Goal: Find specific page/section: Find specific page/section

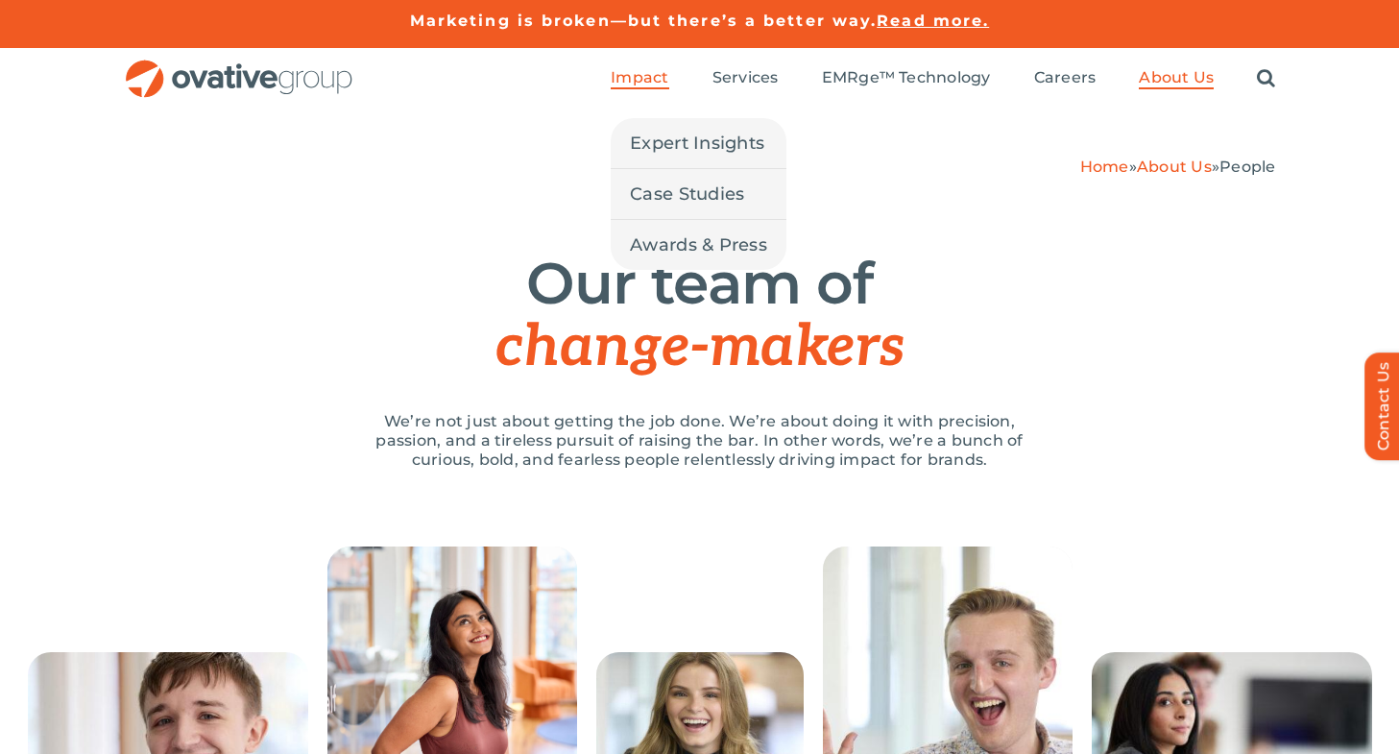
click at [656, 75] on span "Impact" at bounding box center [640, 77] width 58 height 19
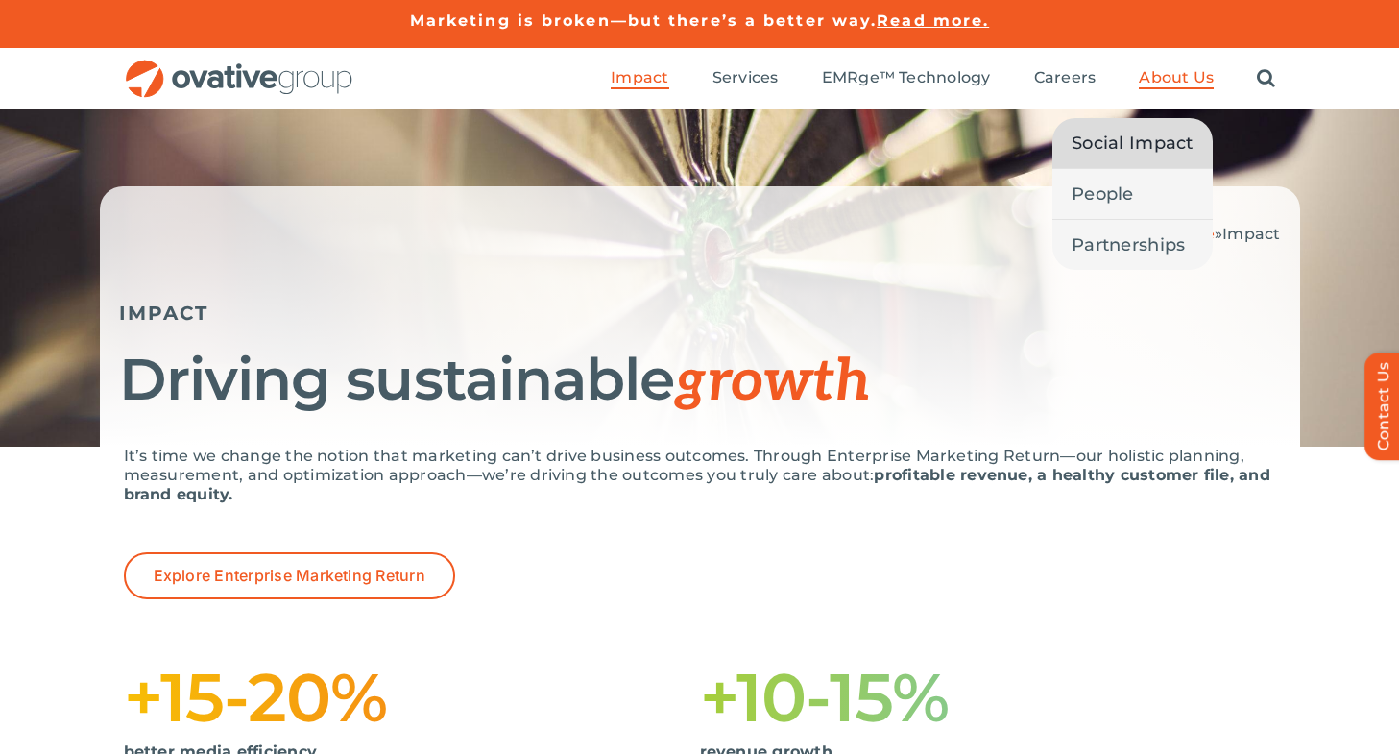
click at [1139, 160] on link "Social Impact" at bounding box center [1133, 143] width 160 height 50
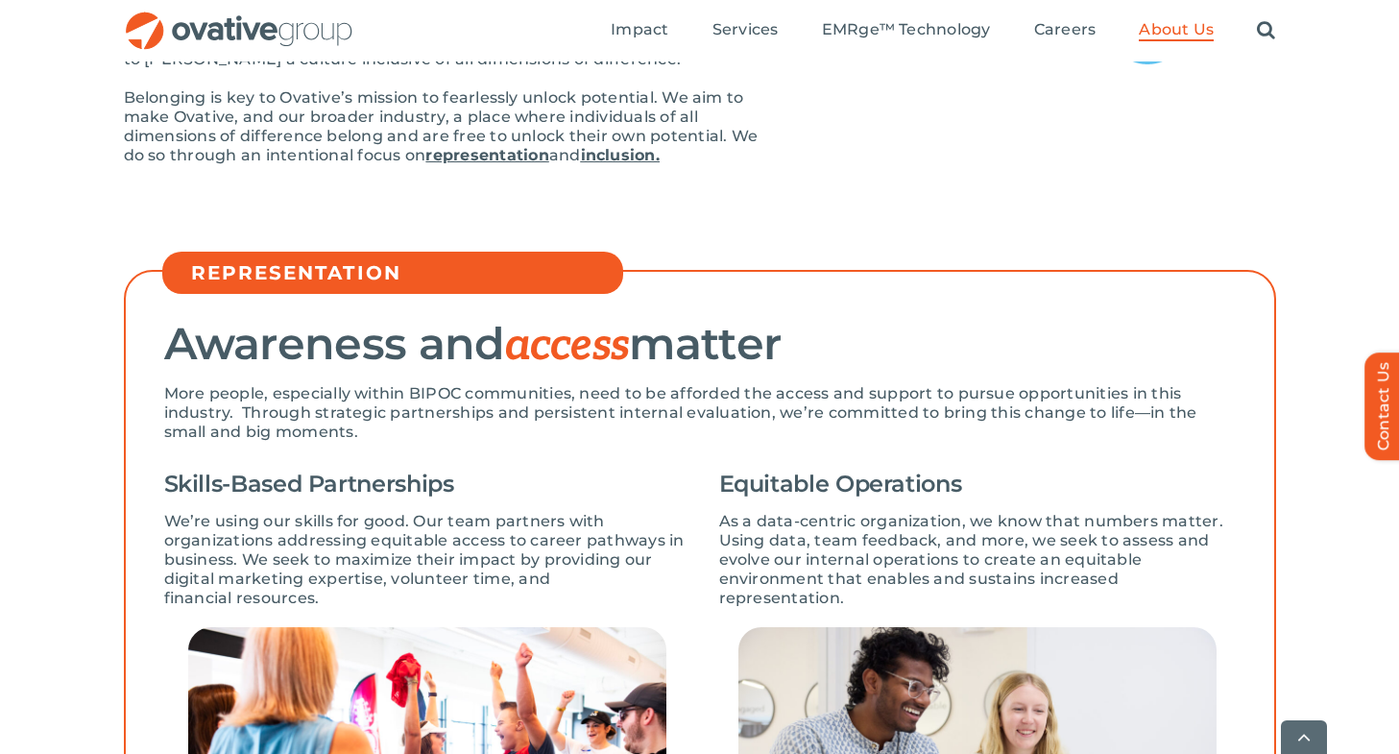
scroll to position [393, 0]
